Goal: Task Accomplishment & Management: Use online tool/utility

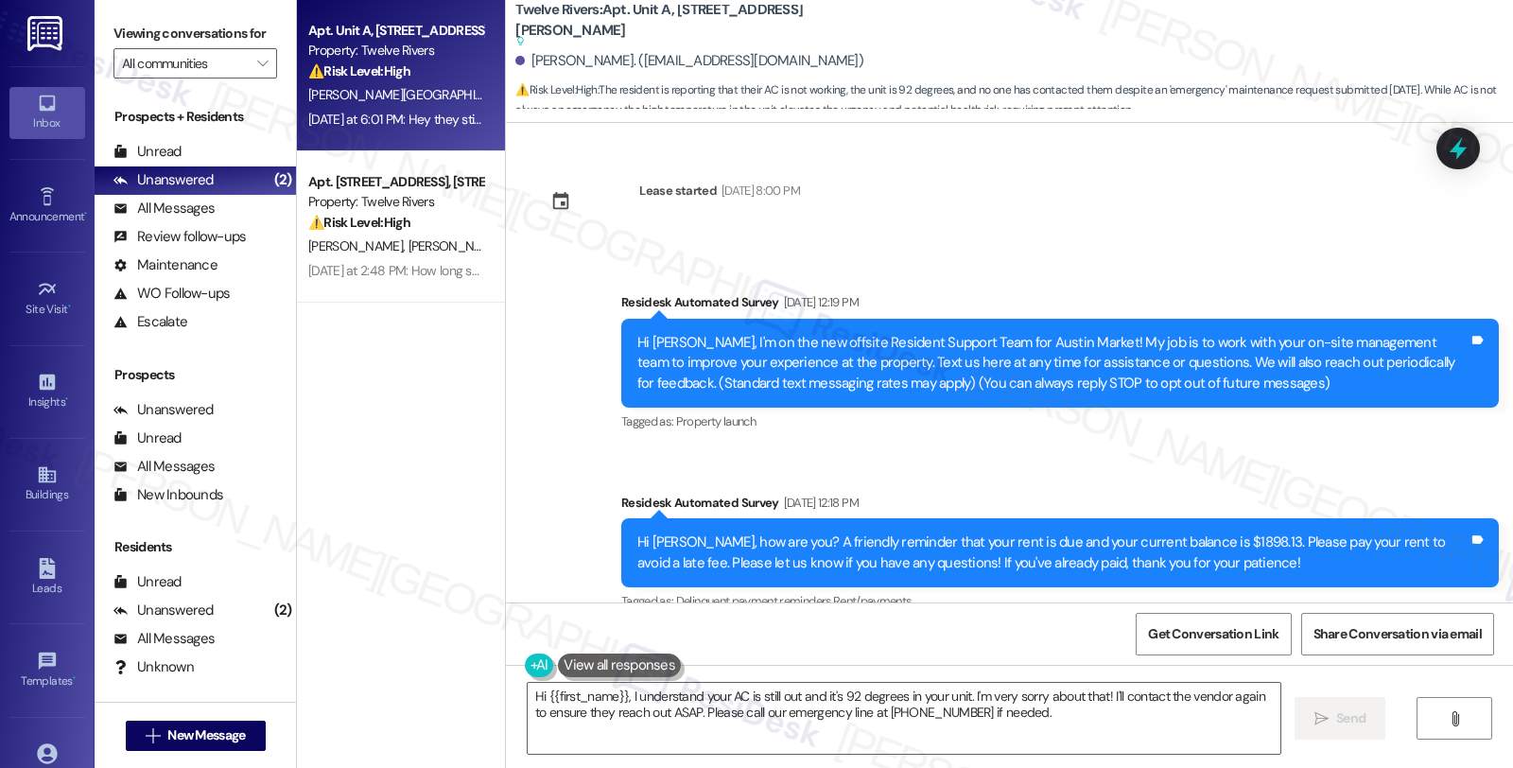
scroll to position [3557, 0]
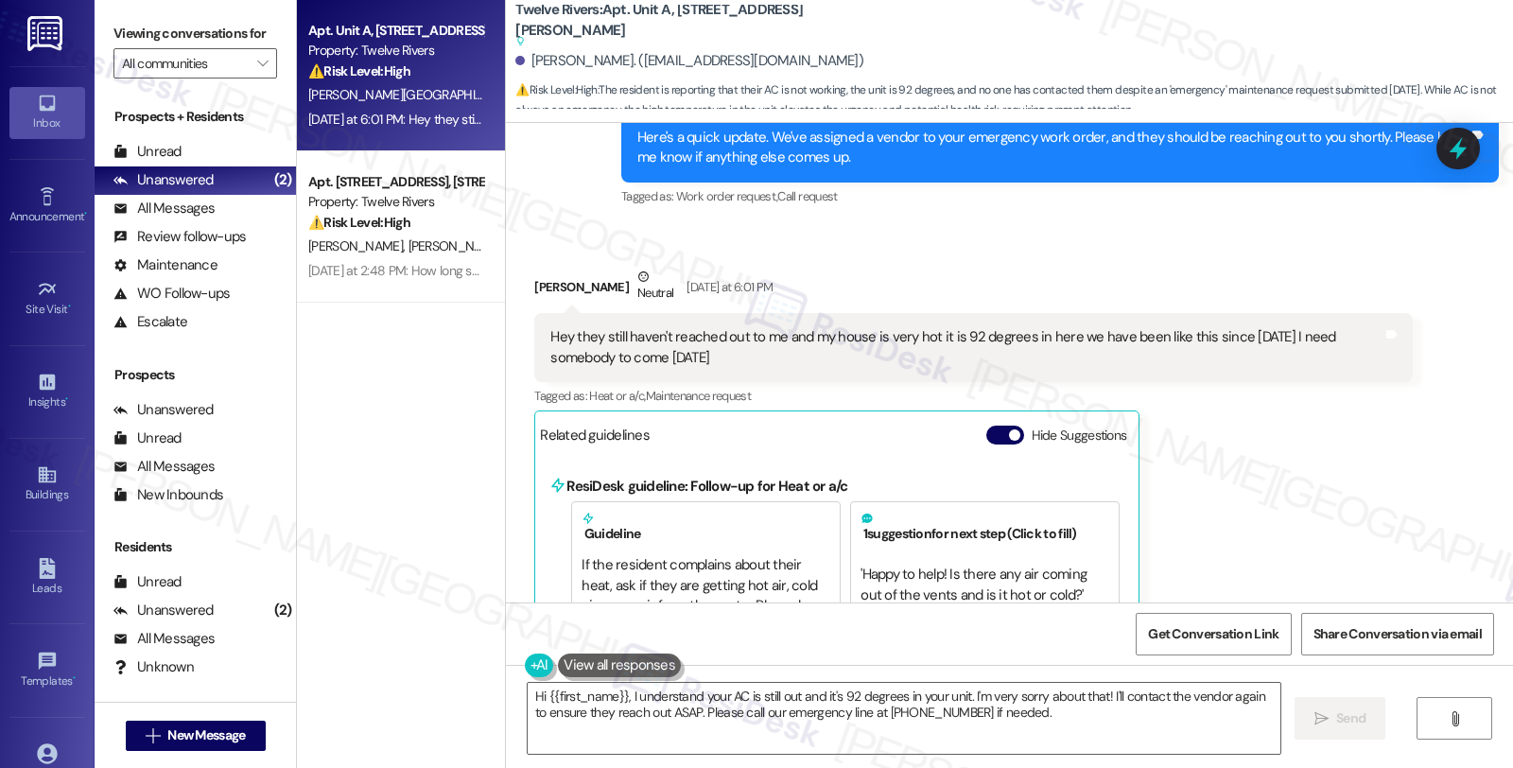
click at [394, 96] on div "[PERSON_NAME][GEOGRAPHIC_DATA]" at bounding box center [395, 95] width 179 height 24
click at [1326, 450] on div "[PERSON_NAME] Neutral [DATE] at 6:01 PM Hey they still haven't reached out to m…" at bounding box center [973, 647] width 878 height 761
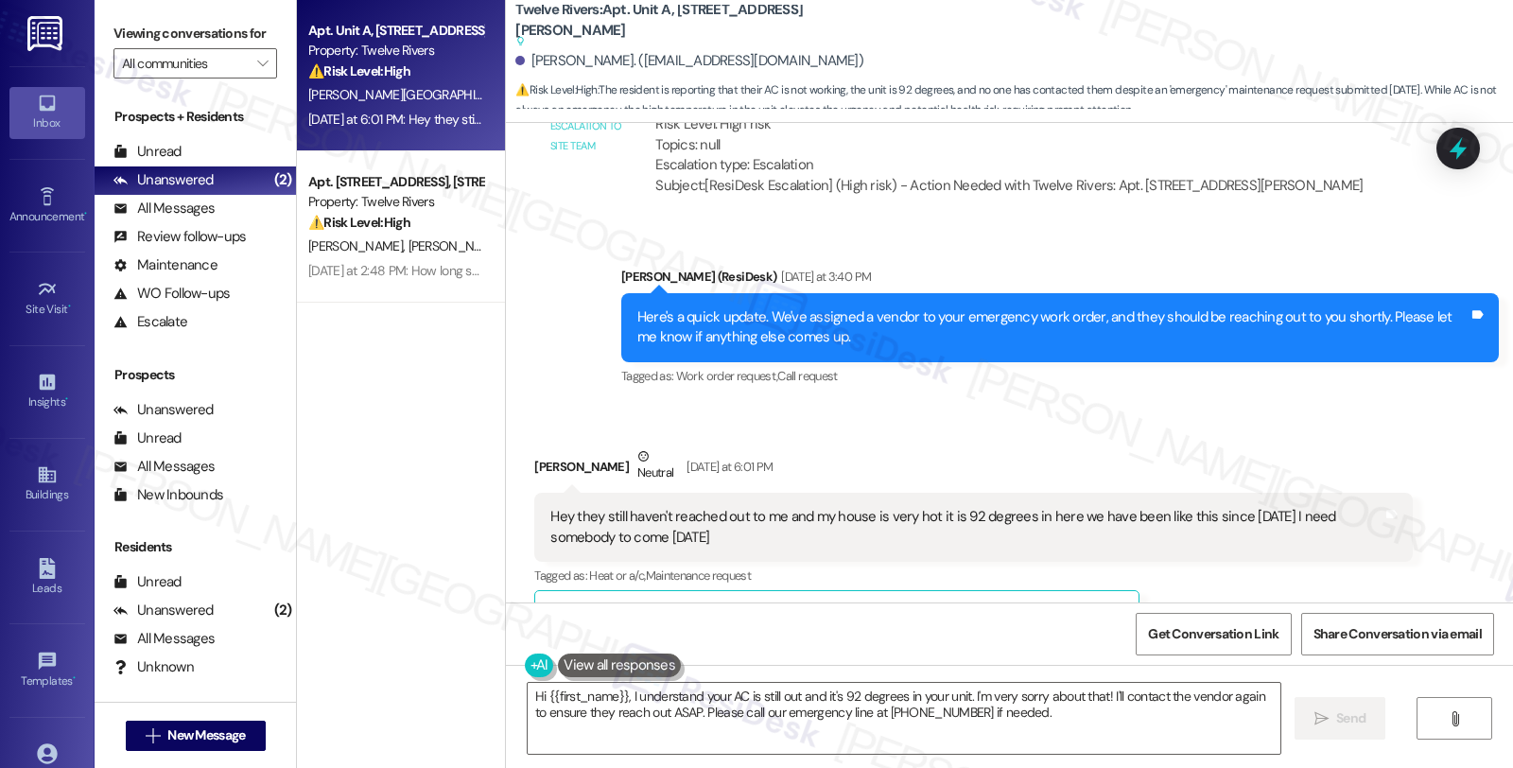
scroll to position [3312, 0]
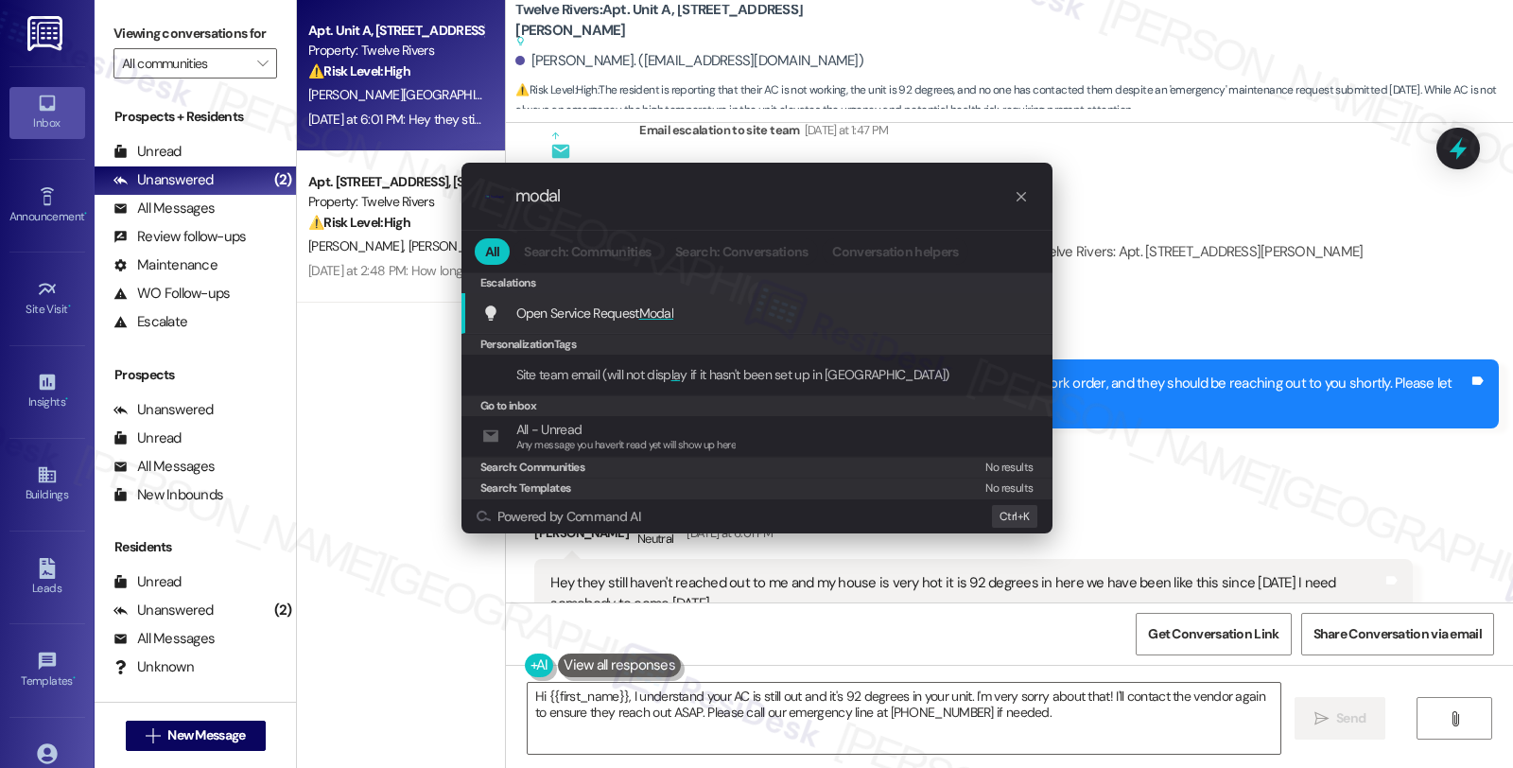
click at [546, 199] on input "modal" at bounding box center [765, 196] width 498 height 20
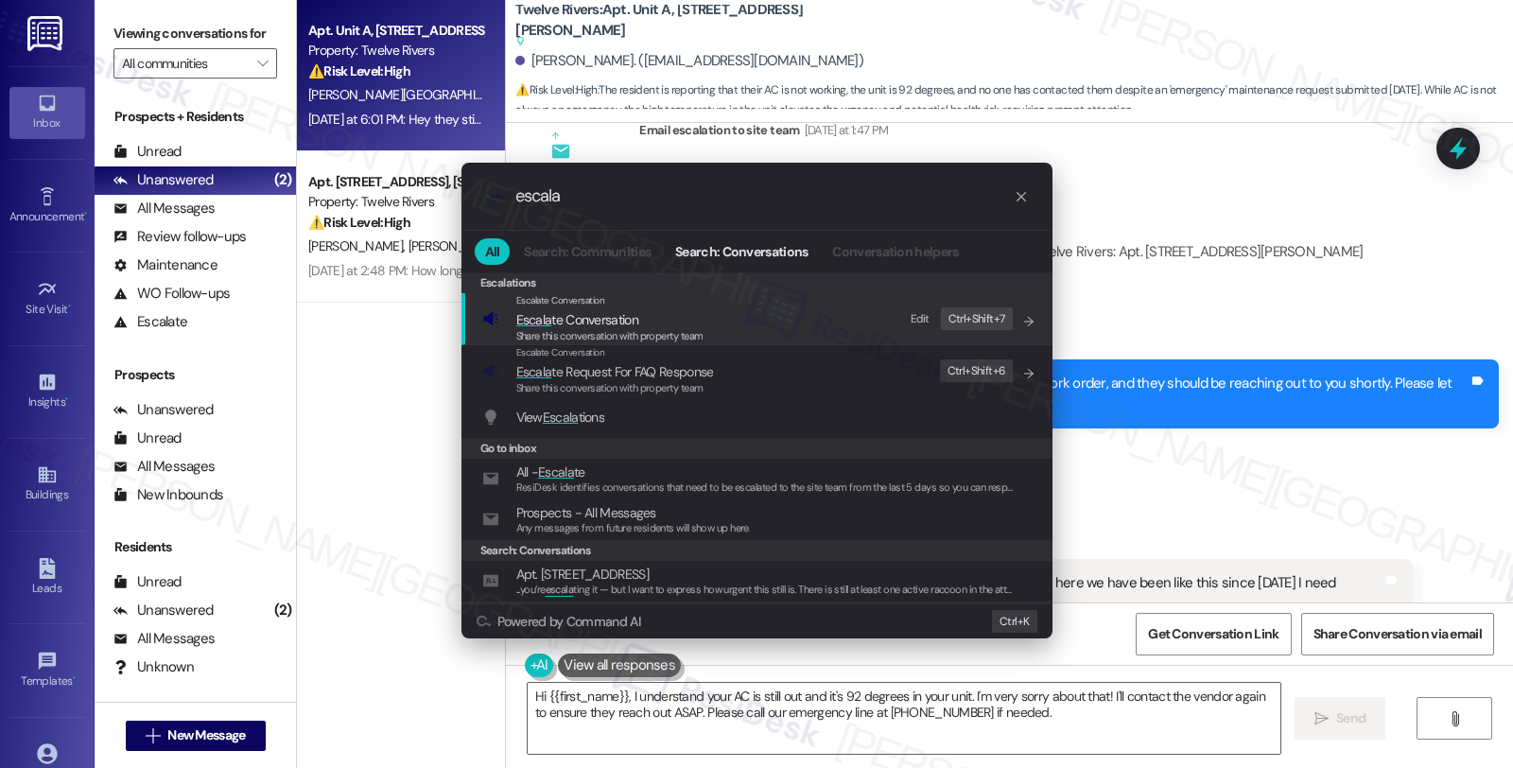
type input "escala"
click at [605, 326] on span "Escala te Conversation" at bounding box center [577, 319] width 122 height 17
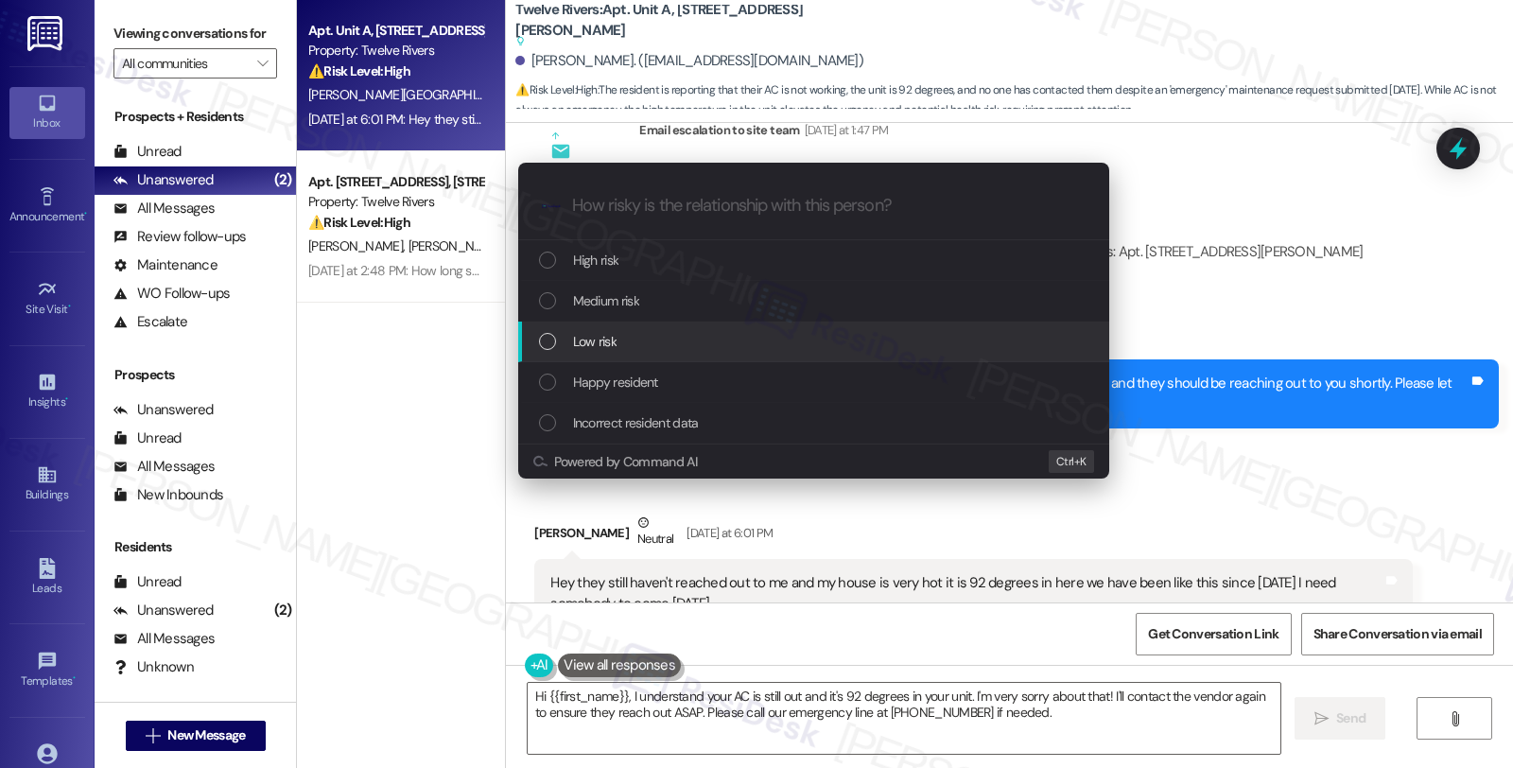
click at [1223, 212] on div "Escalate Conversation How risky is the relationship with this person? Topics (e…" at bounding box center [756, 384] width 1513 height 768
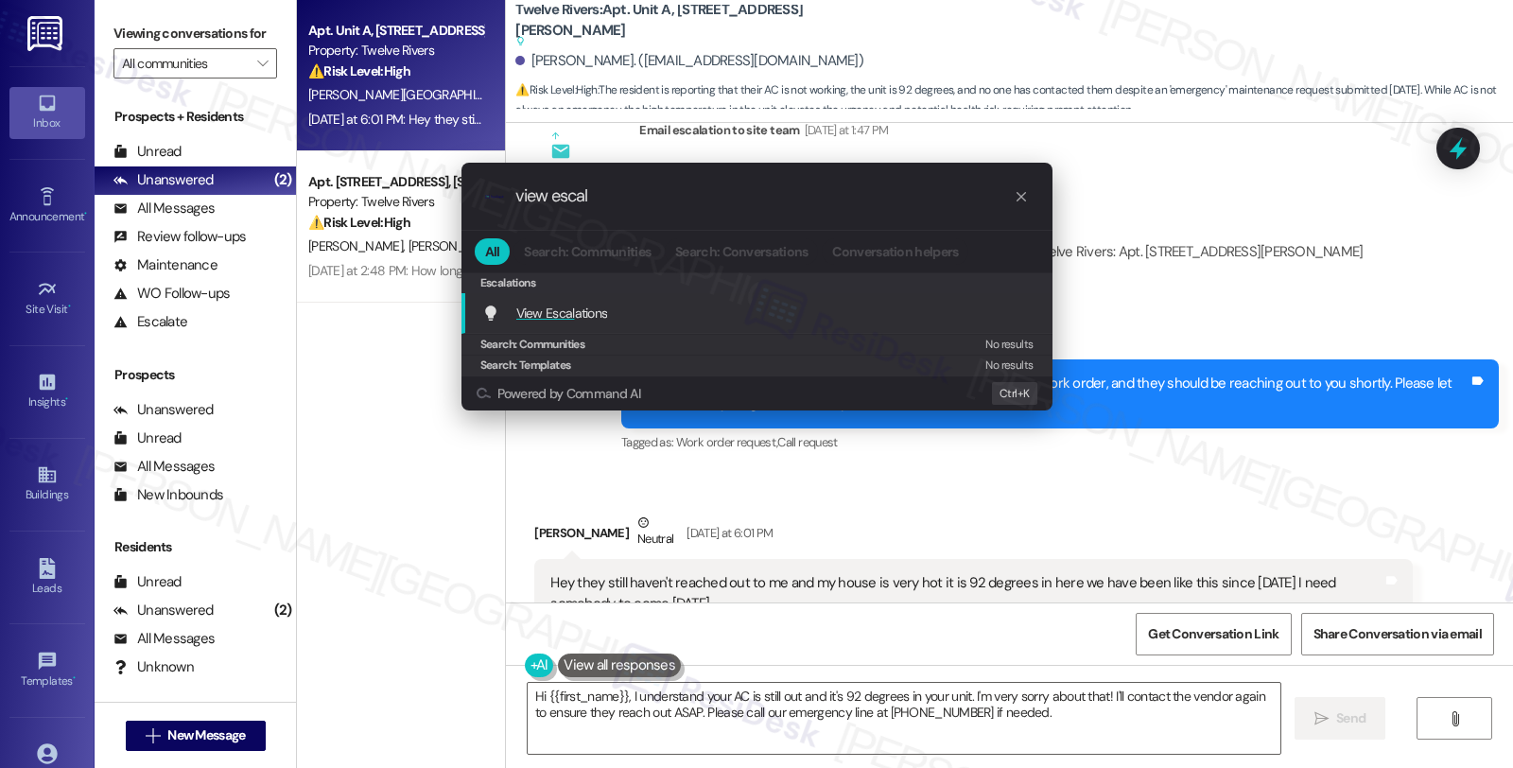
click at [664, 304] on div "View Escal ations Add shortcut" at bounding box center [758, 313] width 553 height 21
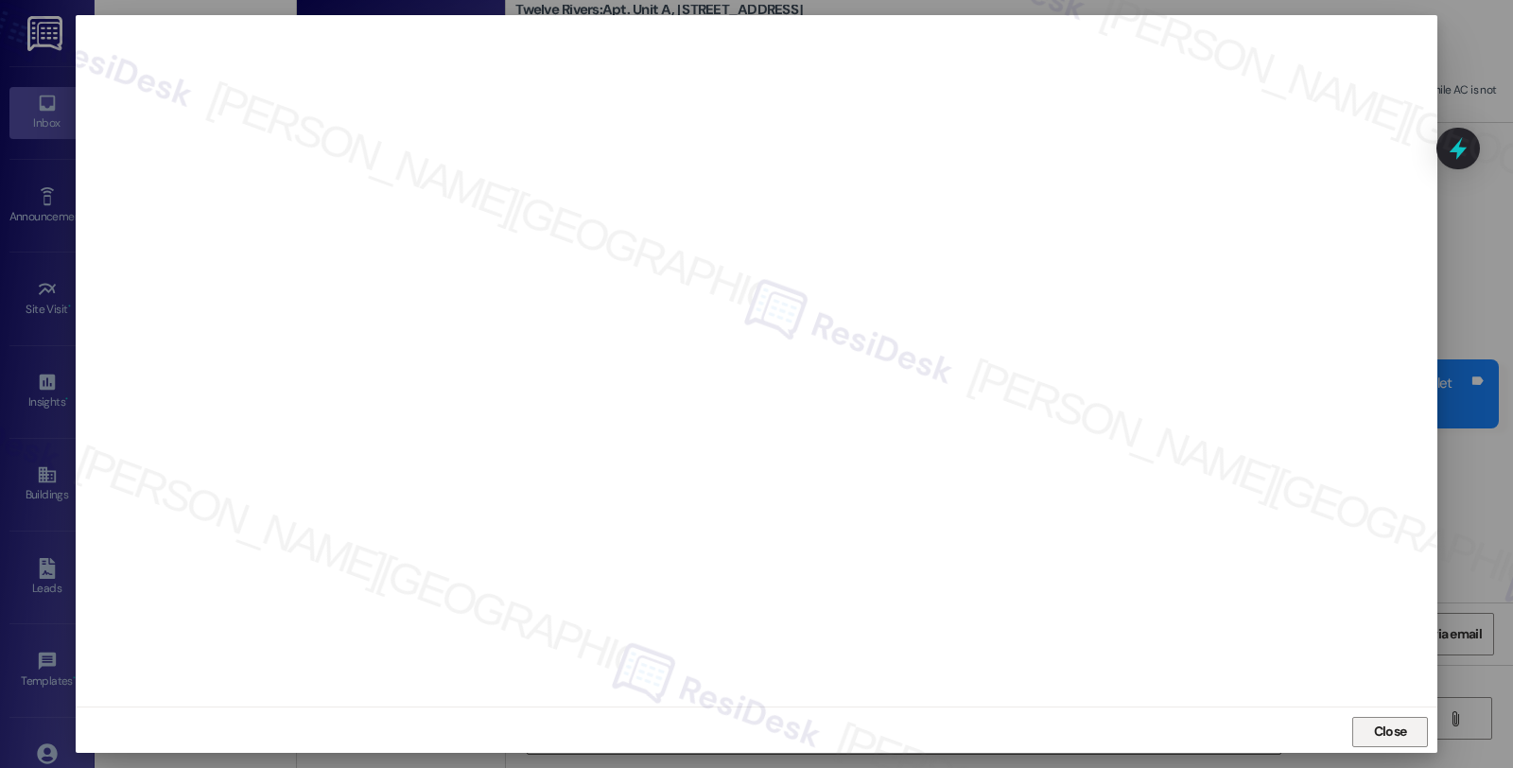
click at [1389, 728] on span "Close" at bounding box center [1390, 732] width 33 height 20
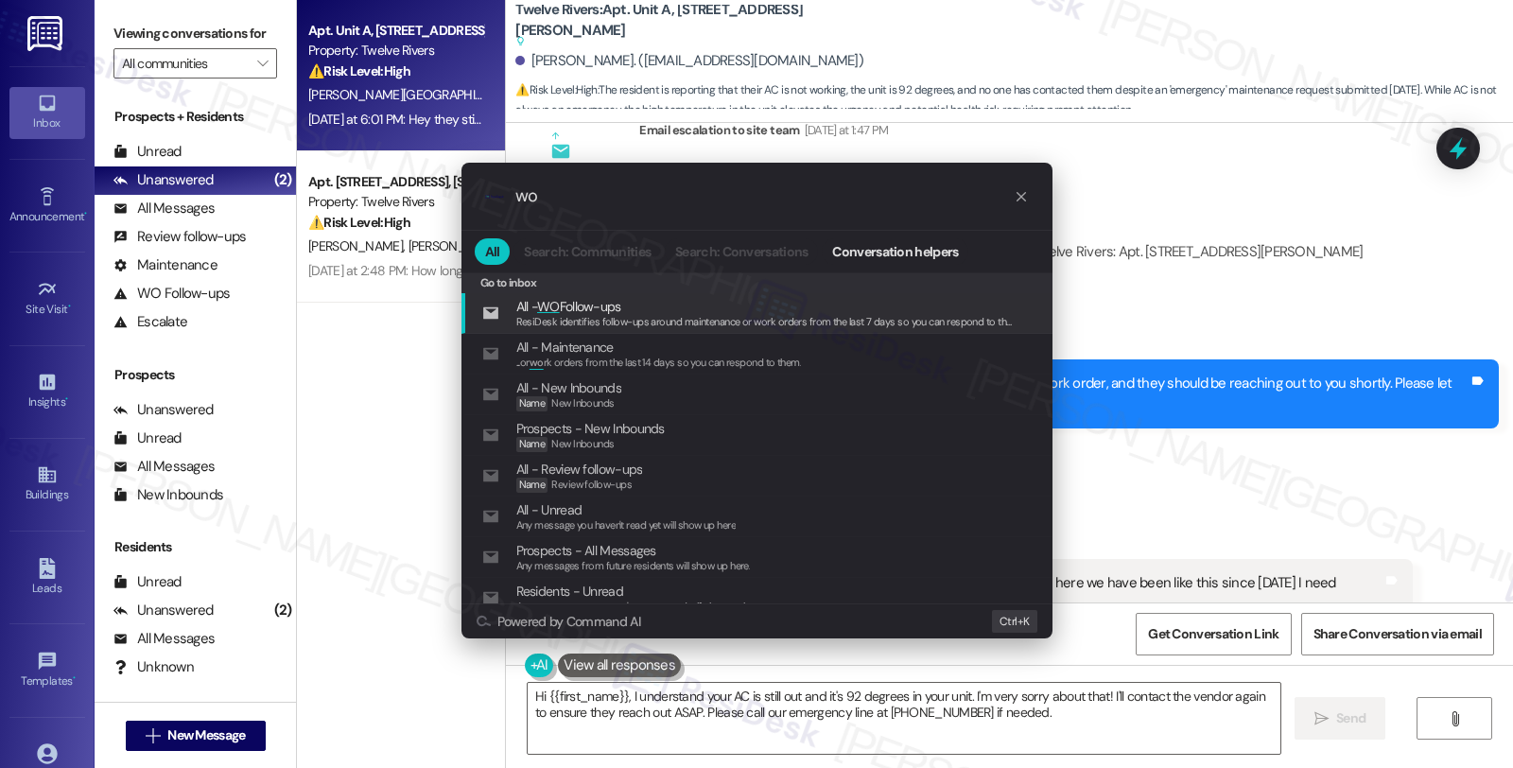
type input "w"
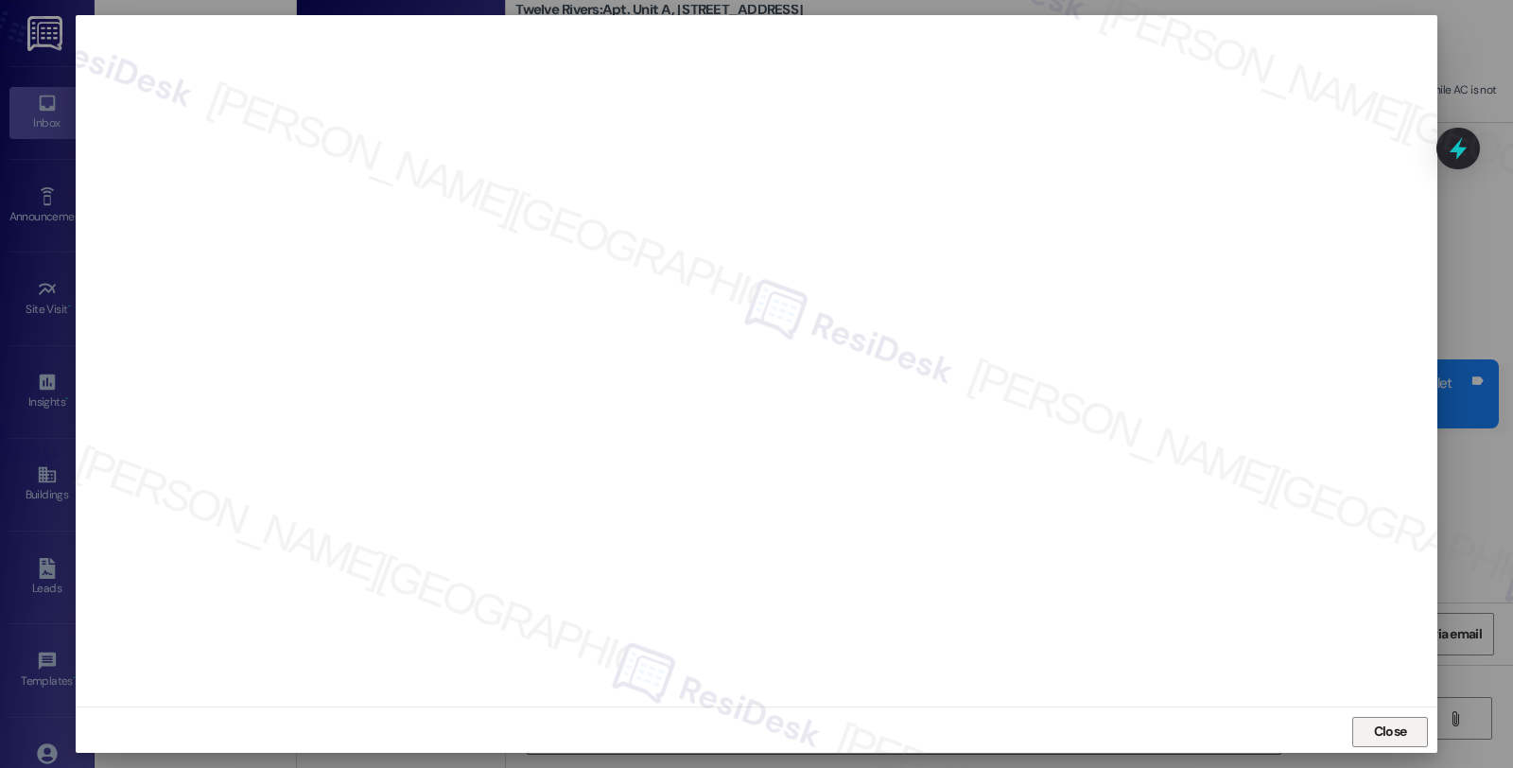
click at [1364, 719] on button "Close" at bounding box center [1391, 732] width 76 height 30
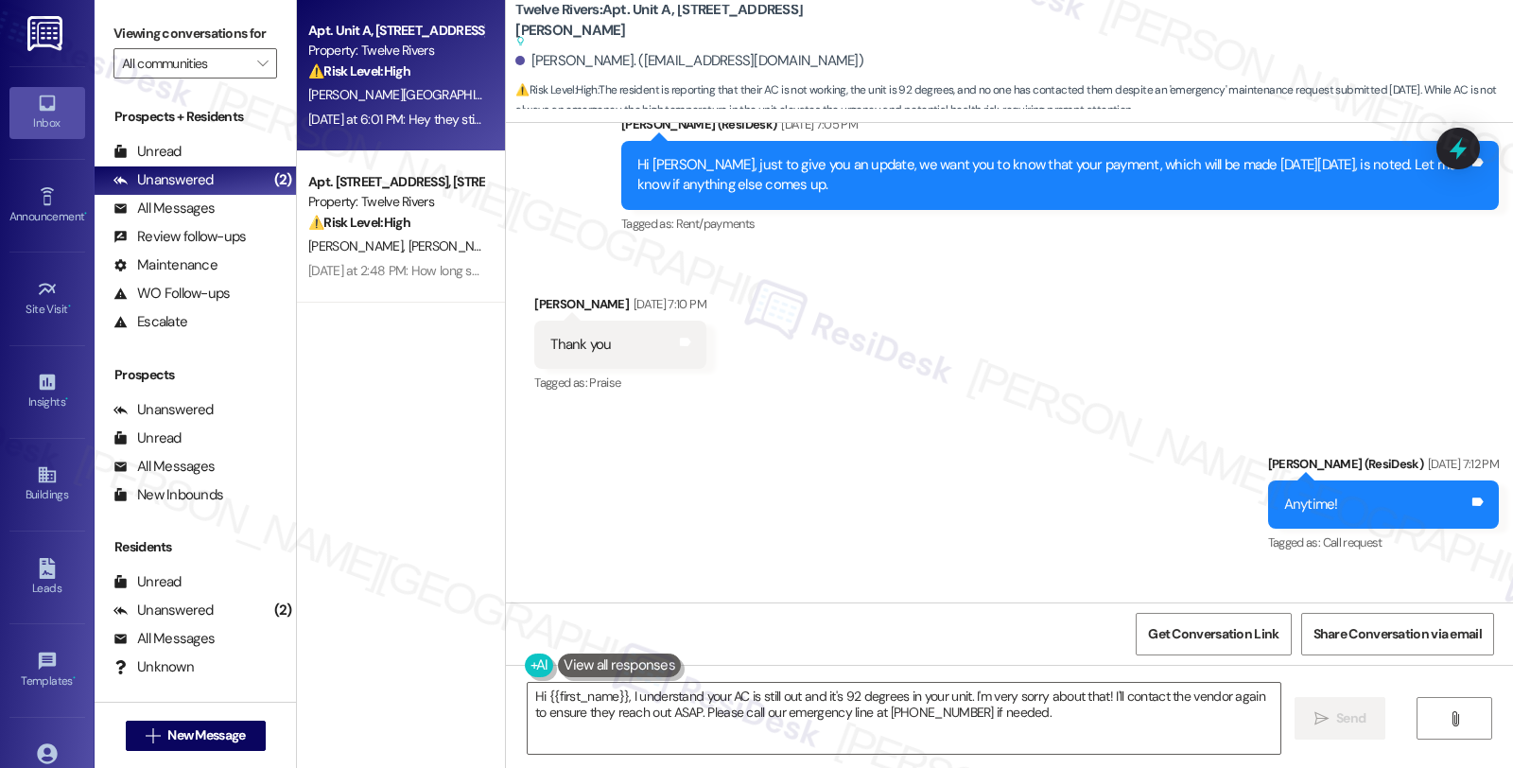
scroll to position [2261, 0]
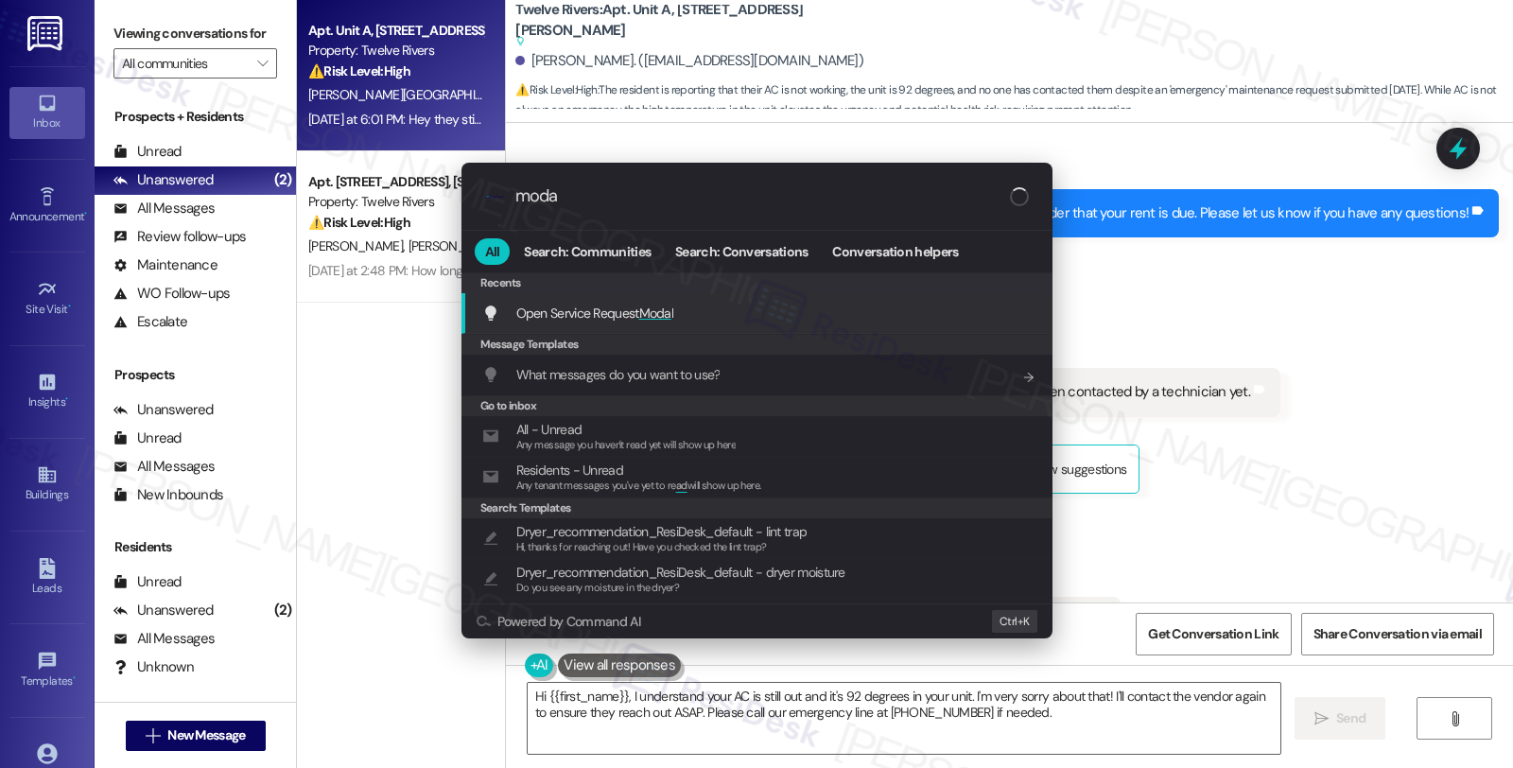
type input "modal"
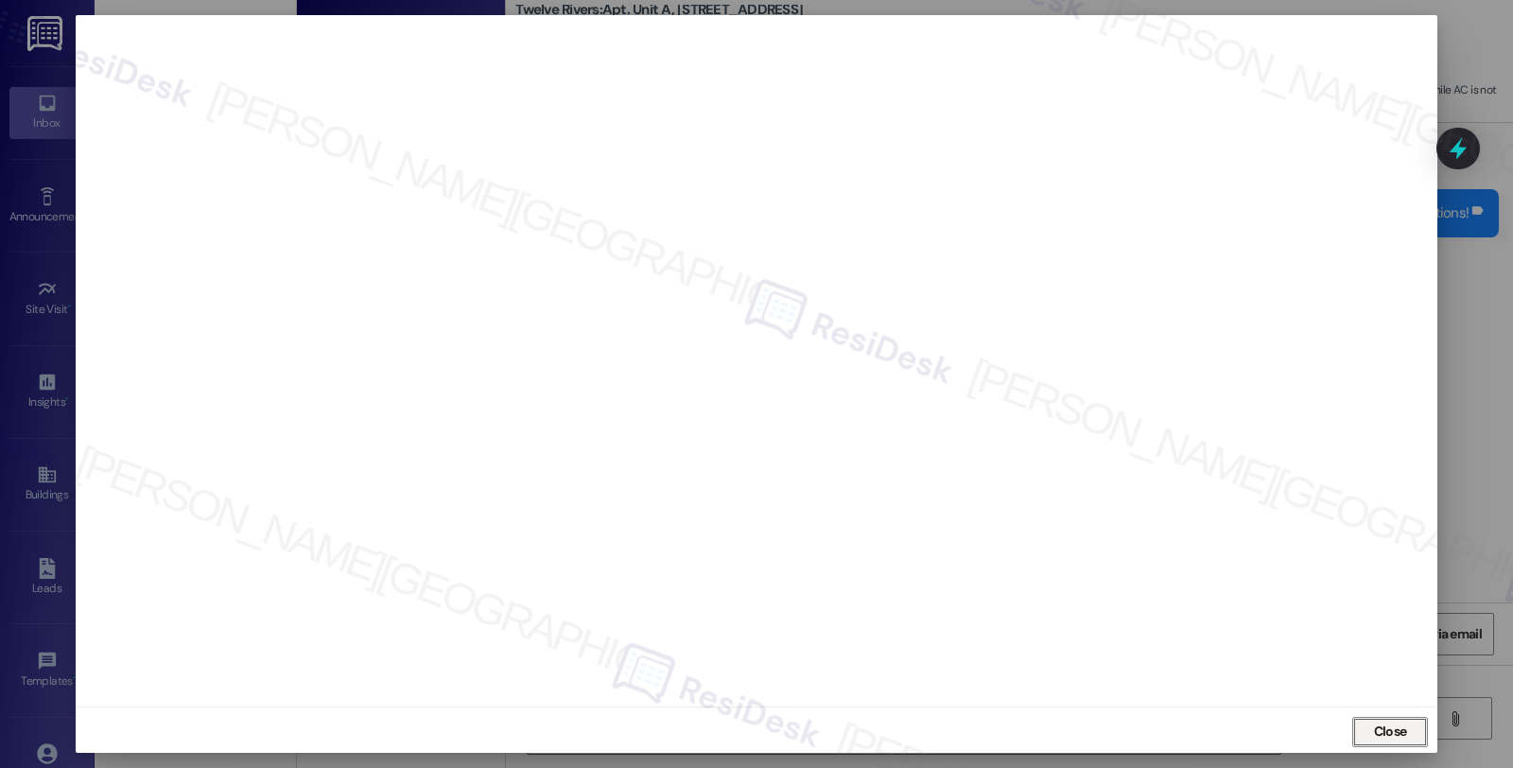
click at [1372, 726] on button "Close" at bounding box center [1391, 732] width 76 height 30
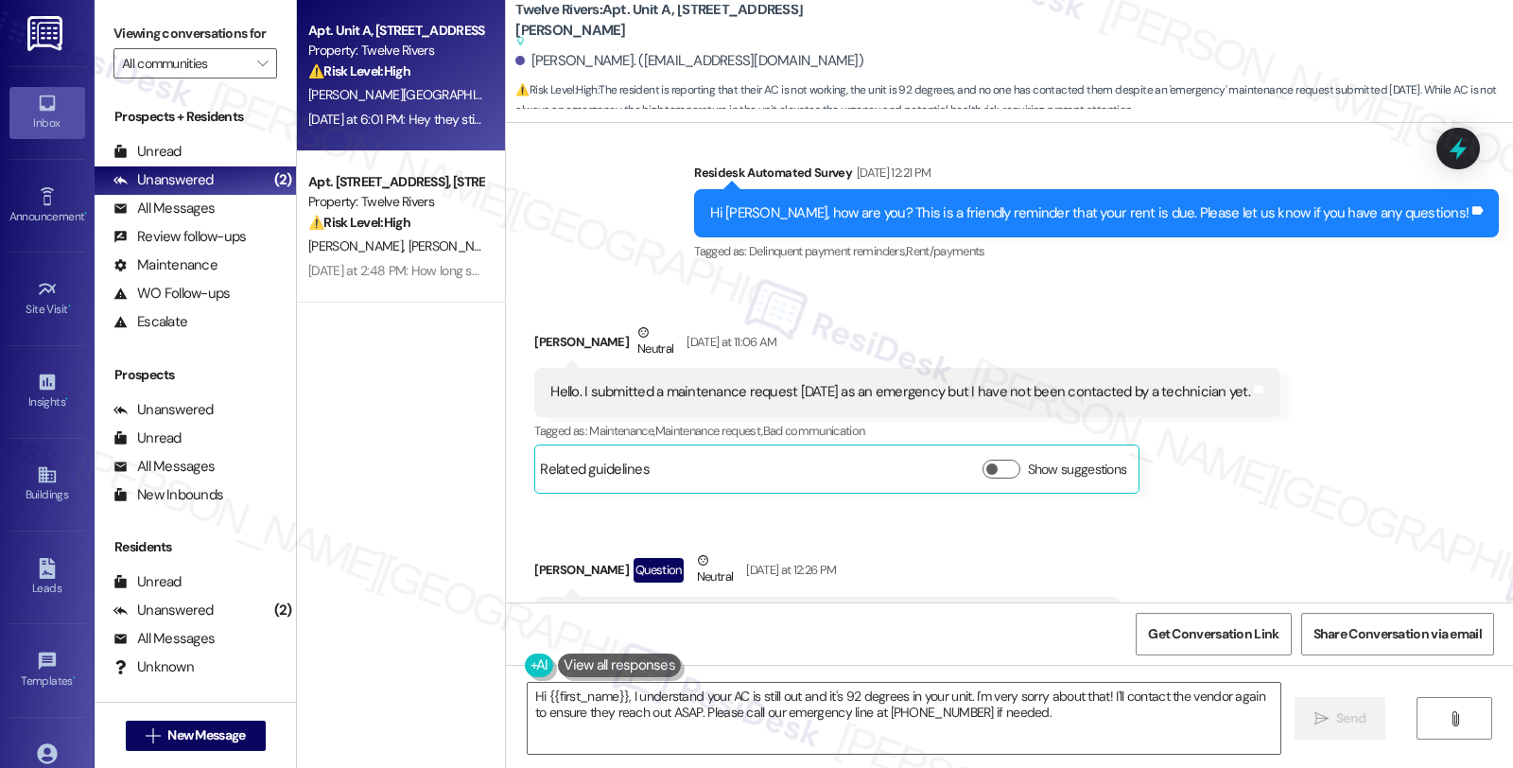
click at [1368, 334] on div "Received via SMS [PERSON_NAME] Neutral [DATE] at 11:06 AM Hello. I submitted a …" at bounding box center [1009, 508] width 1007 height 456
